Goal: Obtain resource: Download file/media

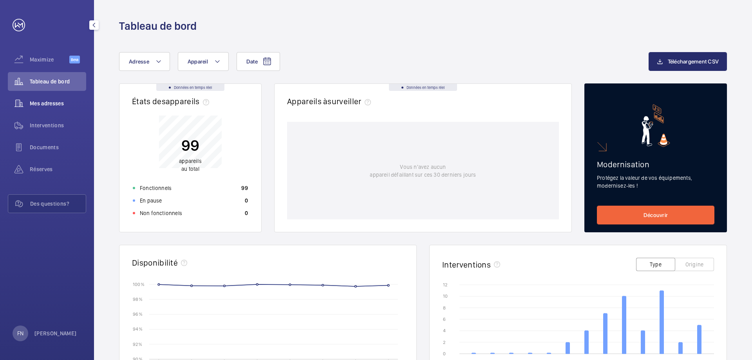
click at [49, 104] on span "Mes adresses" at bounding box center [58, 103] width 56 height 8
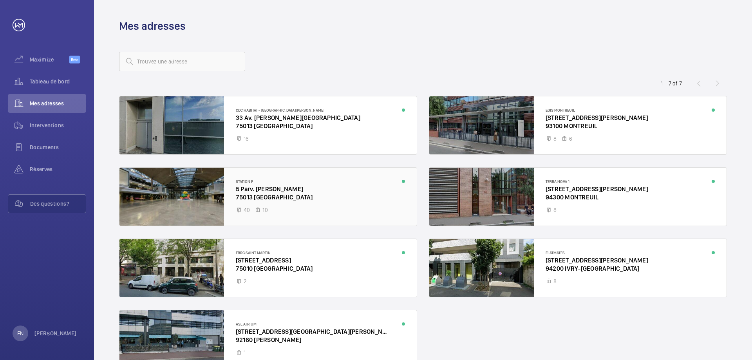
click at [365, 183] on div at bounding box center [267, 197] width 297 height 58
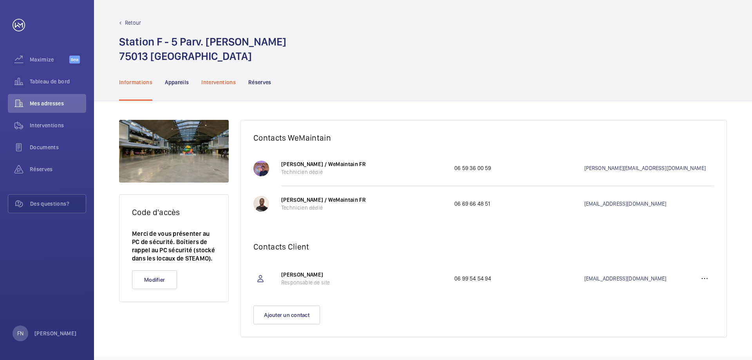
click at [225, 82] on p "Interventions" at bounding box center [218, 82] width 34 height 8
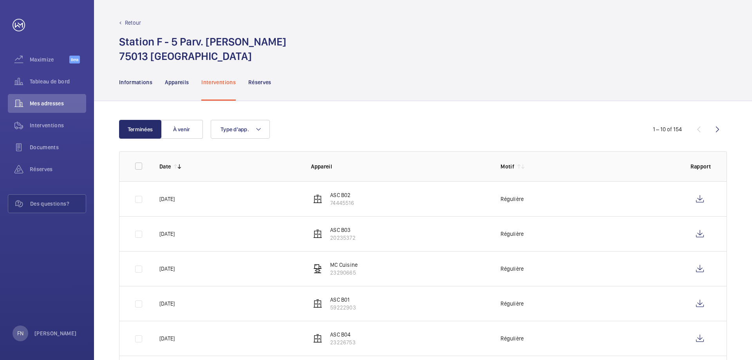
scroll to position [189, 0]
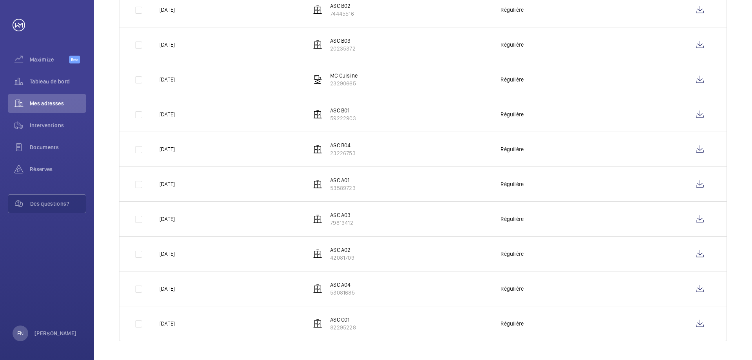
click at [718, 123] on td at bounding box center [702, 114] width 49 height 35
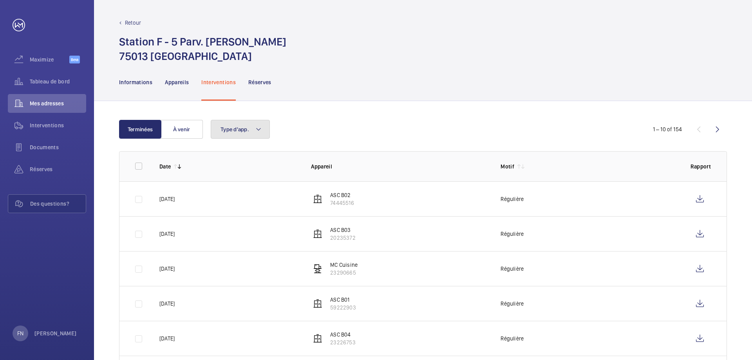
click at [242, 128] on span "Type d'app." at bounding box center [235, 129] width 29 height 6
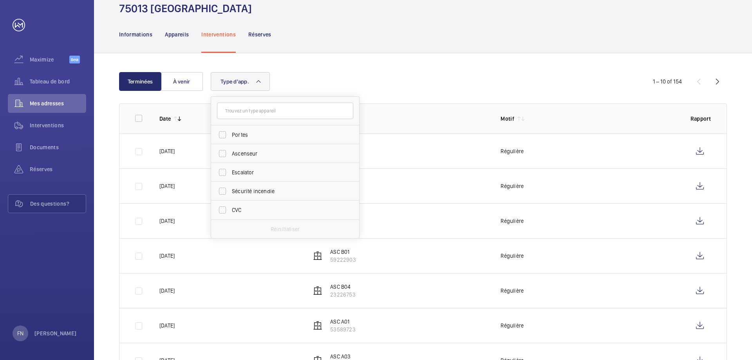
scroll to position [39, 0]
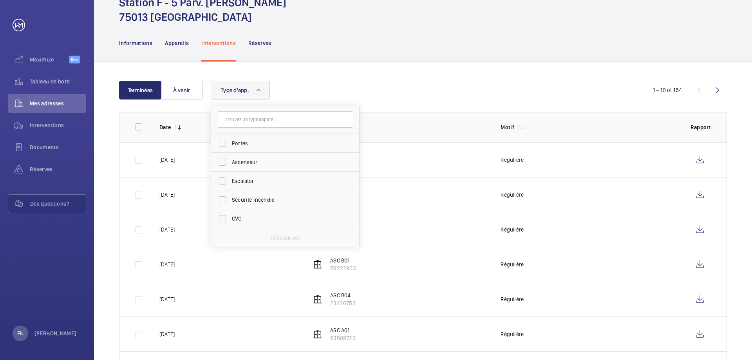
drag, startPoint x: 524, startPoint y: 87, endPoint x: 677, endPoint y: 82, distance: 153.2
click at [524, 87] on div "Type d'app. Portes Ascenseur Escalator Sécurité incendie CVC Réinitialiser" at bounding box center [422, 90] width 422 height 19
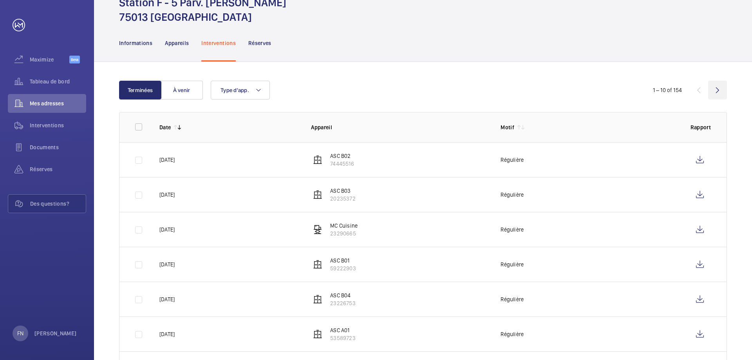
click at [714, 89] on wm-front-icon-button at bounding box center [717, 90] width 19 height 19
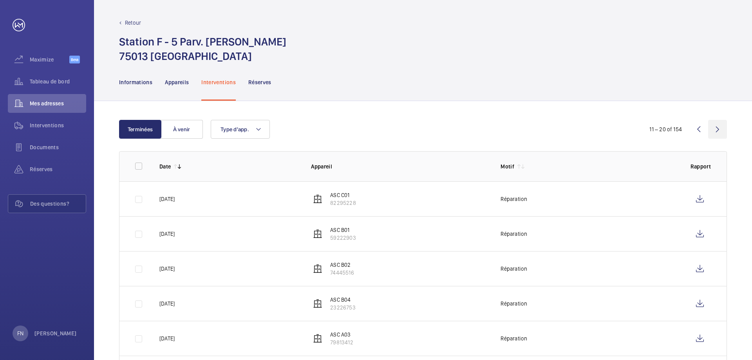
click at [718, 134] on wm-front-icon-button at bounding box center [717, 129] width 19 height 19
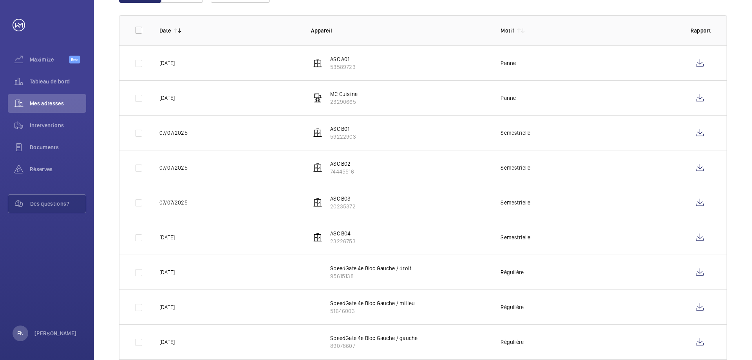
scroll to position [111, 0]
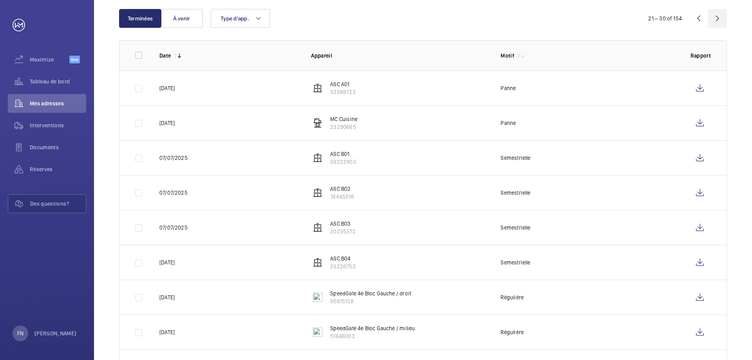
click at [720, 16] on wm-front-icon-button at bounding box center [717, 18] width 19 height 19
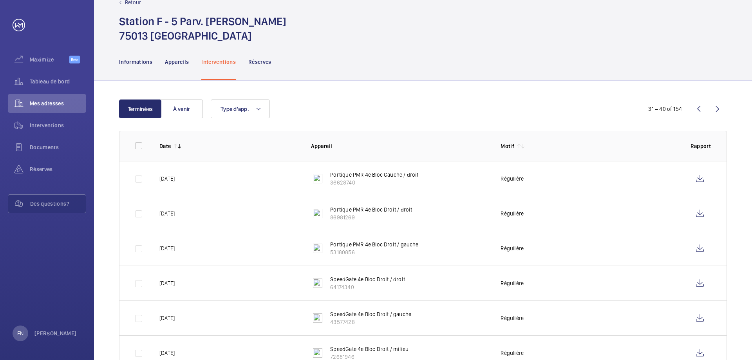
scroll to position [39, 0]
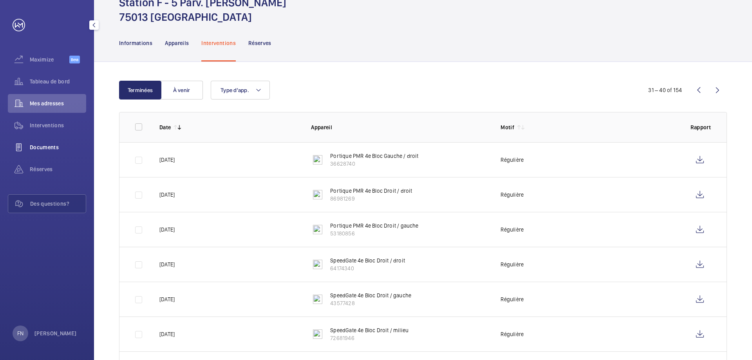
click at [46, 145] on span "Documents" at bounding box center [58, 147] width 56 height 8
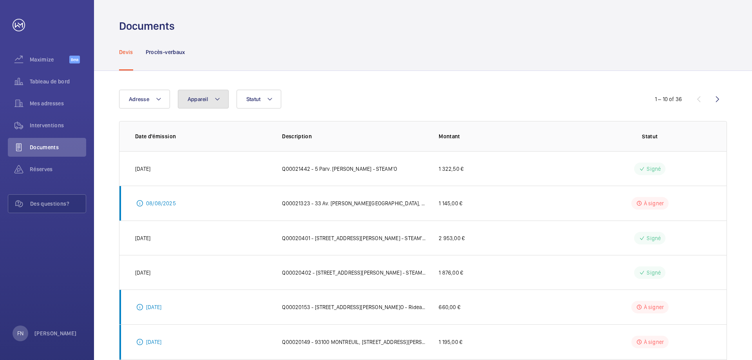
click at [201, 104] on button "Appareil" at bounding box center [203, 99] width 51 height 19
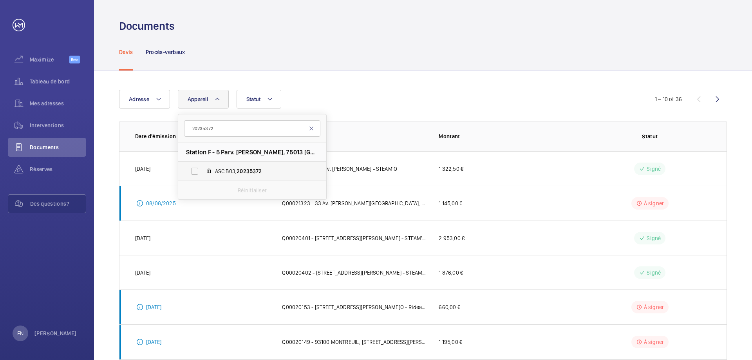
type input "20235372"
click at [243, 168] on span "20235372" at bounding box center [249, 171] width 25 height 6
click at [202, 168] on input "ASC B03, 20235372" at bounding box center [195, 171] width 16 height 16
checkbox input "true"
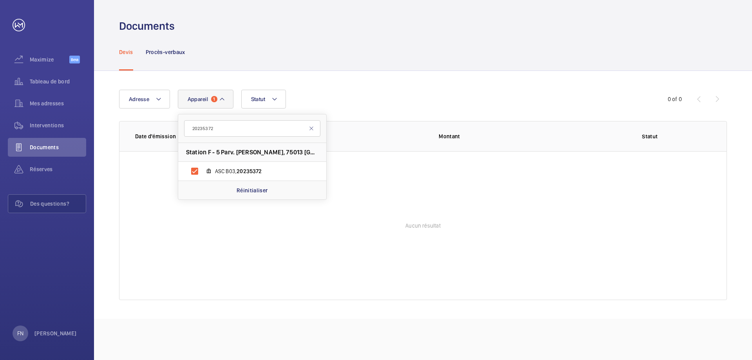
click at [398, 96] on div "Adresse Appareil 1 20235372 Station F - 5 Parv. [PERSON_NAME], 75013 PARIS ASC …" at bounding box center [376, 99] width 514 height 19
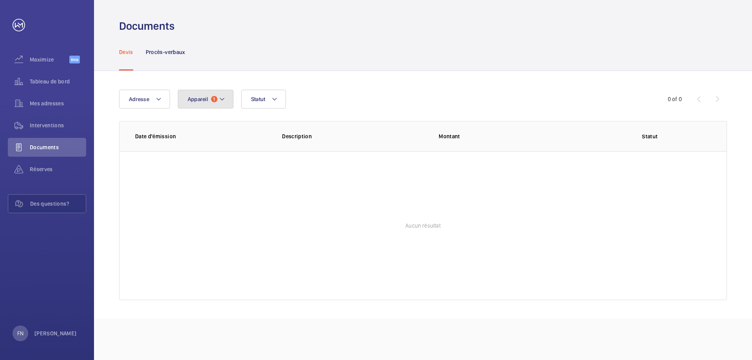
click at [202, 99] on span "Appareil" at bounding box center [198, 99] width 20 height 6
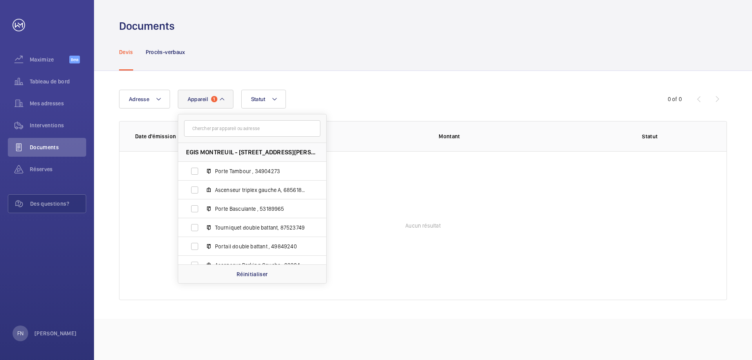
click at [215, 128] on input "text" at bounding box center [252, 128] width 136 height 16
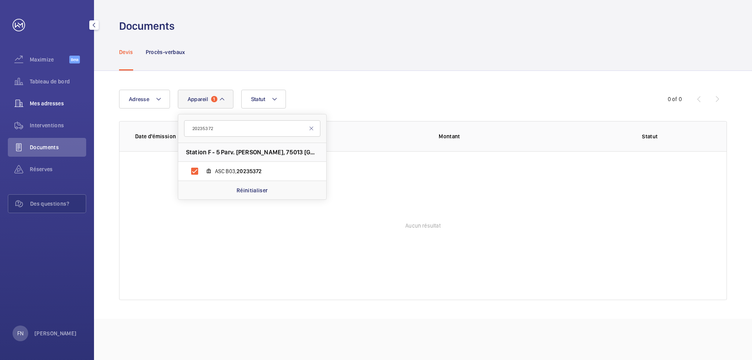
type input "20235372"
click at [49, 99] on span "Mes adresses" at bounding box center [58, 103] width 56 height 8
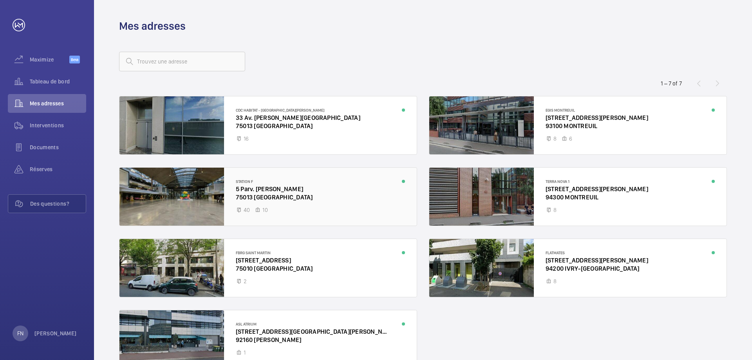
click at [304, 189] on div at bounding box center [267, 197] width 297 height 58
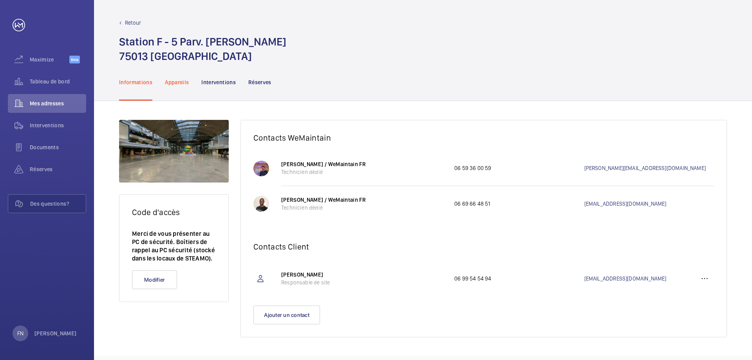
click at [174, 83] on p "Appareils" at bounding box center [177, 82] width 24 height 8
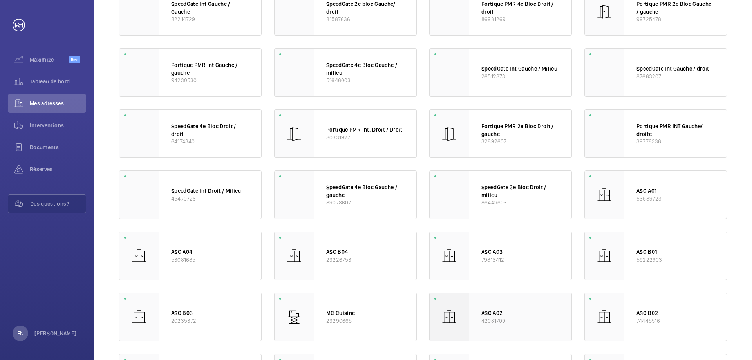
scroll to position [235, 0]
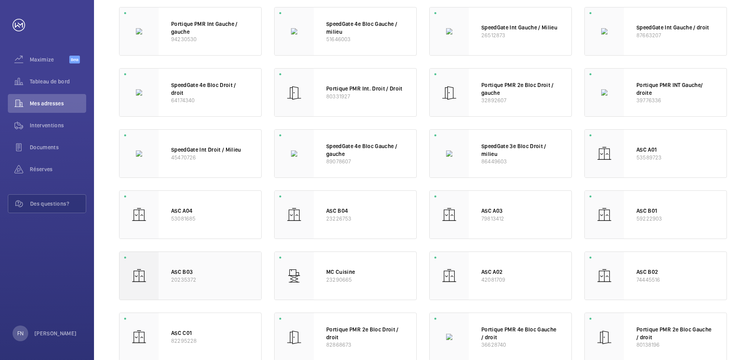
click at [214, 271] on p "ASC B03" at bounding box center [210, 272] width 78 height 8
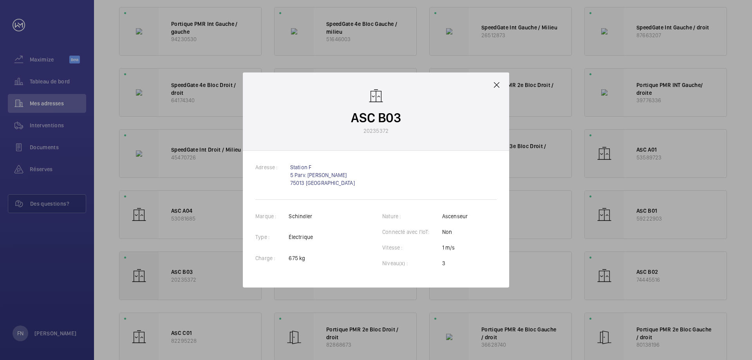
click at [199, 298] on div at bounding box center [376, 180] width 752 height 360
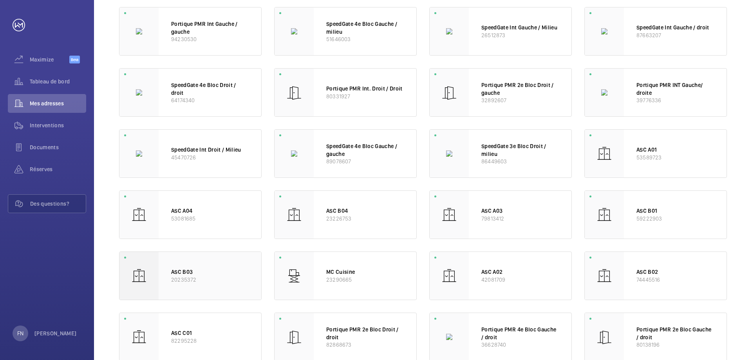
click at [134, 270] on img at bounding box center [139, 276] width 16 height 16
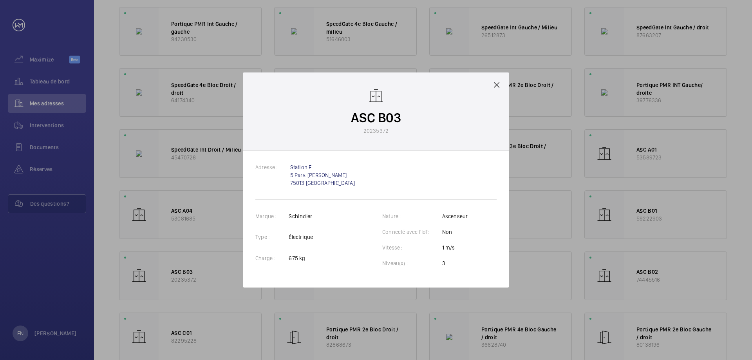
click at [56, 276] on div at bounding box center [376, 180] width 752 height 360
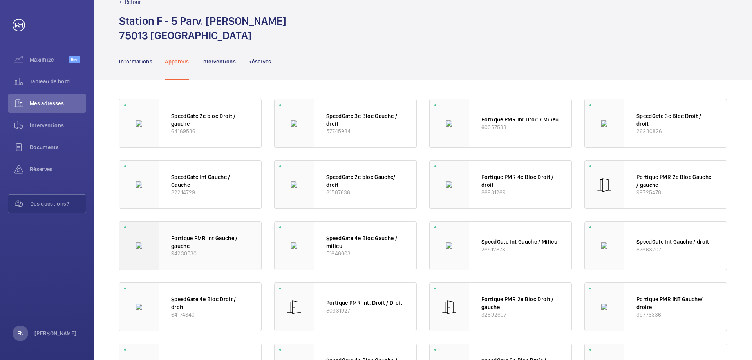
scroll to position [0, 0]
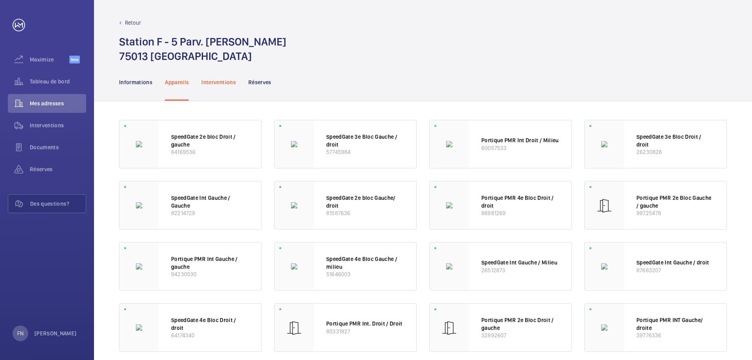
click at [222, 72] on div "Interventions" at bounding box center [218, 81] width 34 height 37
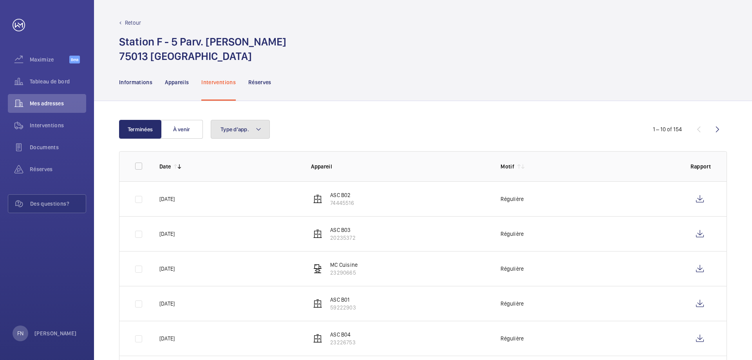
click at [251, 128] on button "Type d'app." at bounding box center [240, 129] width 59 height 19
type input "20235372"
click at [343, 157] on mat-icon at bounding box center [344, 158] width 6 height 6
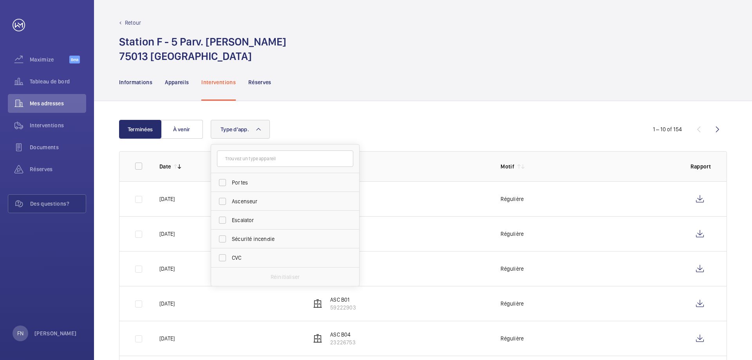
click at [377, 141] on wm-front-table "Terminées À venir Type d'app. Portes Ascenseur Escalator Sécurité incendie CVC …" at bounding box center [423, 325] width 608 height 410
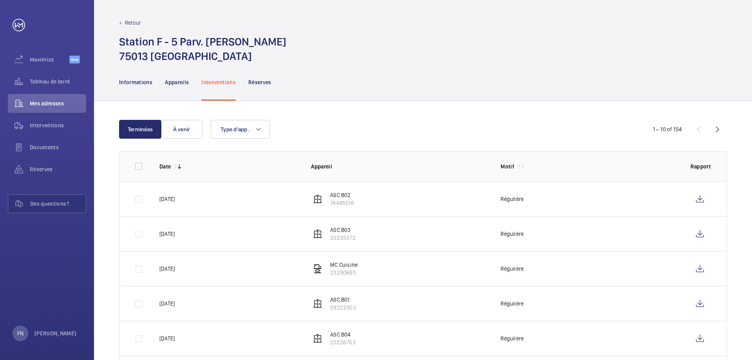
click at [323, 168] on p "Appareil" at bounding box center [399, 167] width 177 height 8
click at [339, 168] on p "Appareil" at bounding box center [399, 167] width 177 height 8
click at [374, 138] on div "Type d'app." at bounding box center [422, 129] width 422 height 19
click at [712, 130] on wm-front-icon-button at bounding box center [717, 129] width 19 height 19
click at [699, 128] on wm-front-icon-button at bounding box center [698, 129] width 19 height 19
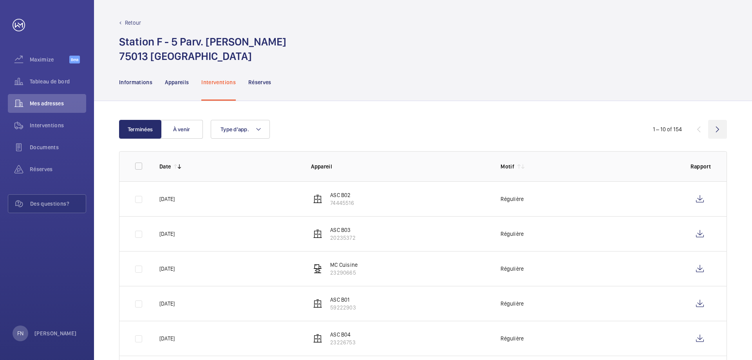
click at [717, 129] on wm-front-icon-button at bounding box center [717, 129] width 19 height 19
click at [718, 129] on wm-front-icon-button at bounding box center [717, 129] width 19 height 19
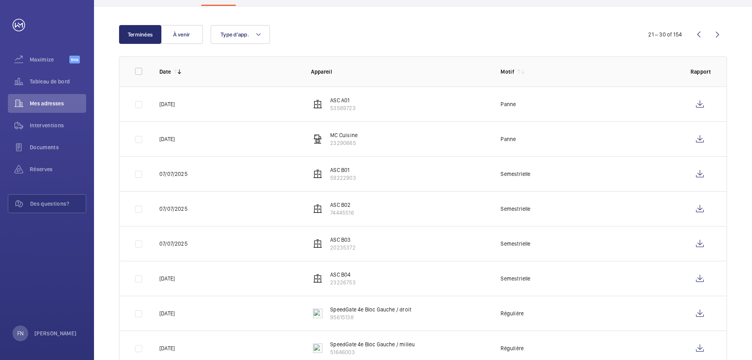
scroll to position [117, 0]
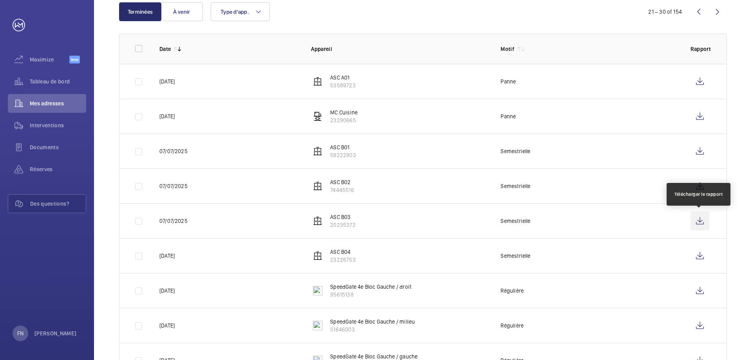
click at [694, 219] on wm-front-icon-button at bounding box center [699, 220] width 19 height 19
click at [698, 15] on wm-front-icon-button at bounding box center [698, 11] width 19 height 19
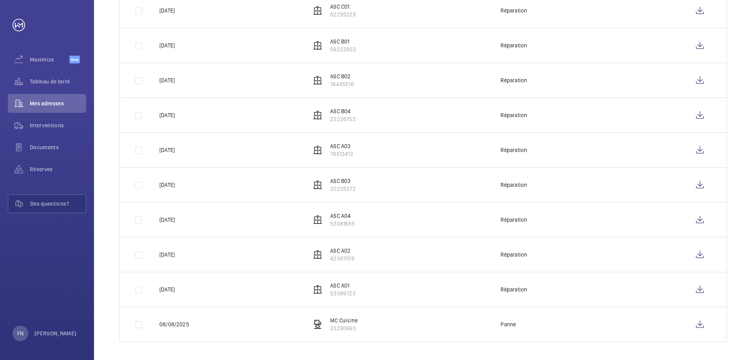
scroll to position [189, 0]
click at [698, 184] on wm-front-icon-button at bounding box center [699, 184] width 19 height 19
